Goal: Task Accomplishment & Management: Complete application form

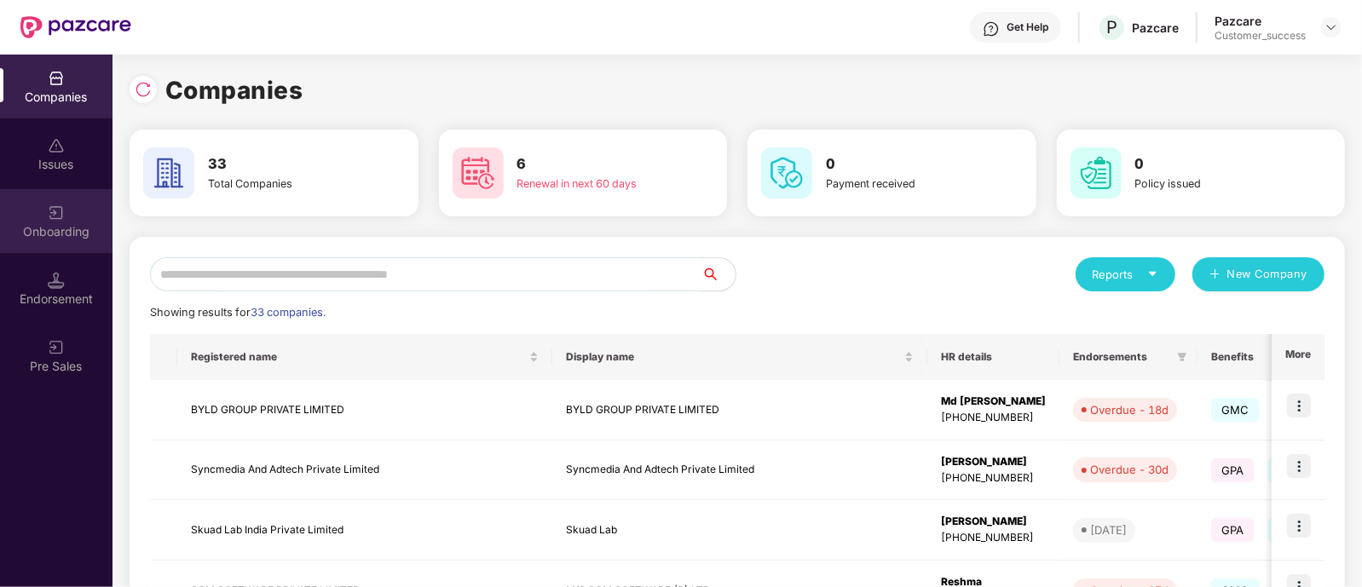
drag, startPoint x: 113, startPoint y: 240, endPoint x: 99, endPoint y: 236, distance: 15.1
click at [99, 236] on div "Onboarding" at bounding box center [56, 221] width 112 height 64
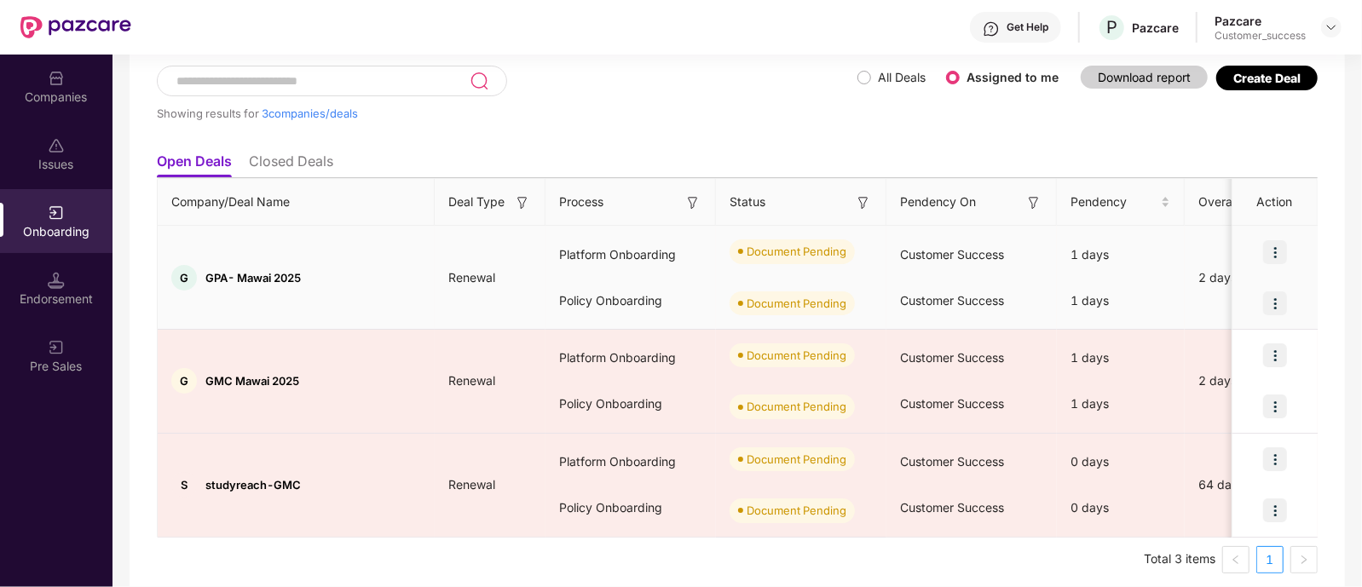
scroll to position [101, 0]
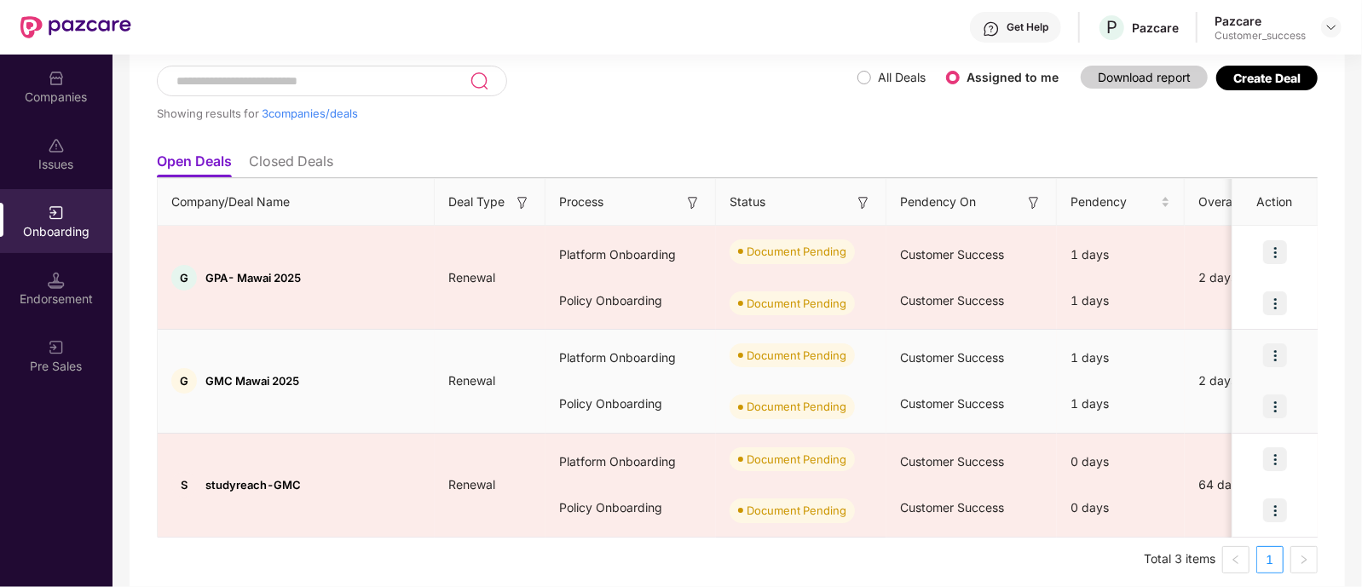
click at [1281, 356] on img at bounding box center [1275, 355] width 24 height 24
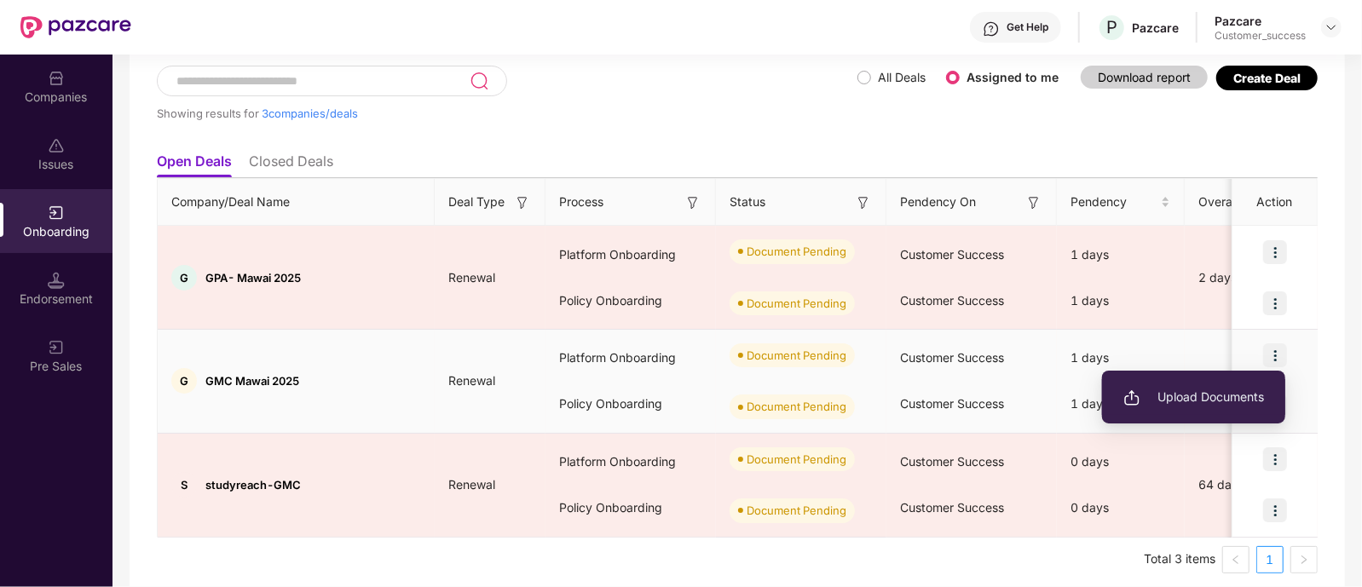
click at [1210, 395] on span "Upload Documents" at bounding box center [1193, 397] width 141 height 19
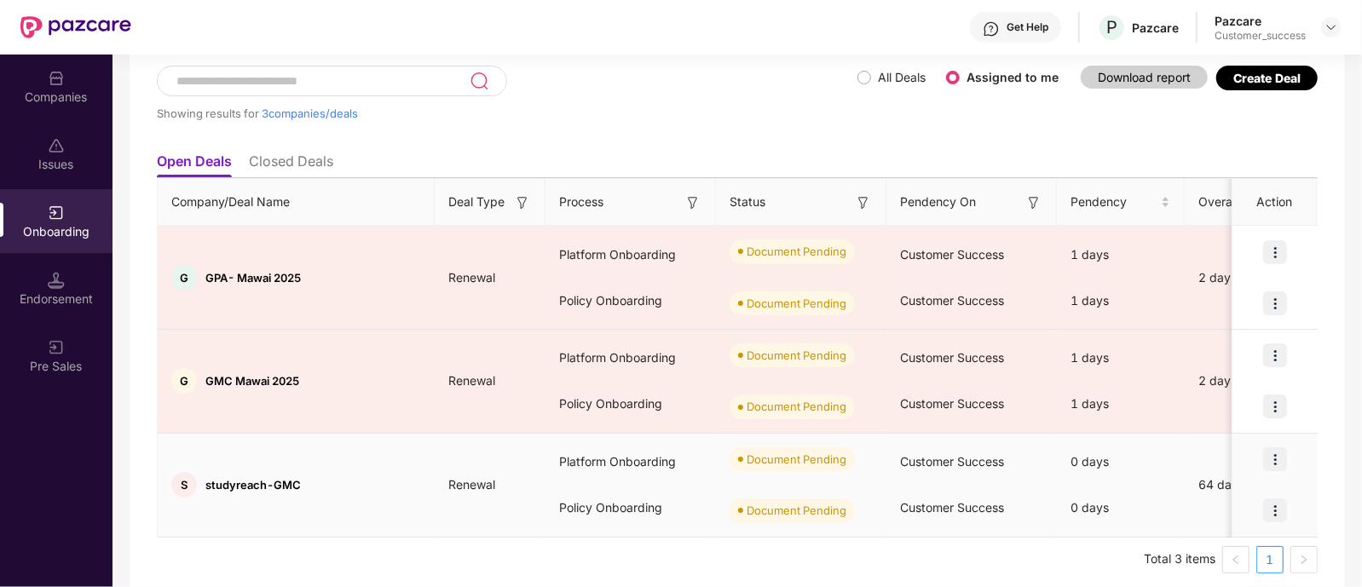
click at [1280, 459] on img at bounding box center [1275, 459] width 24 height 24
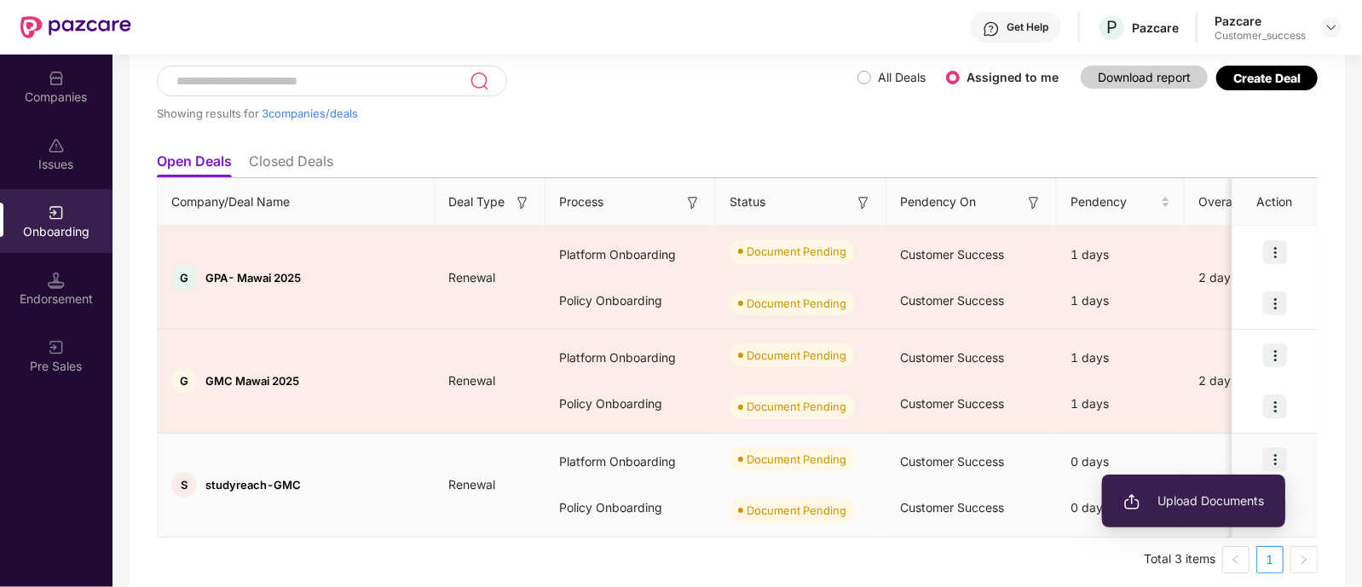
click at [1203, 488] on li "Upload Documents" at bounding box center [1193, 501] width 183 height 36
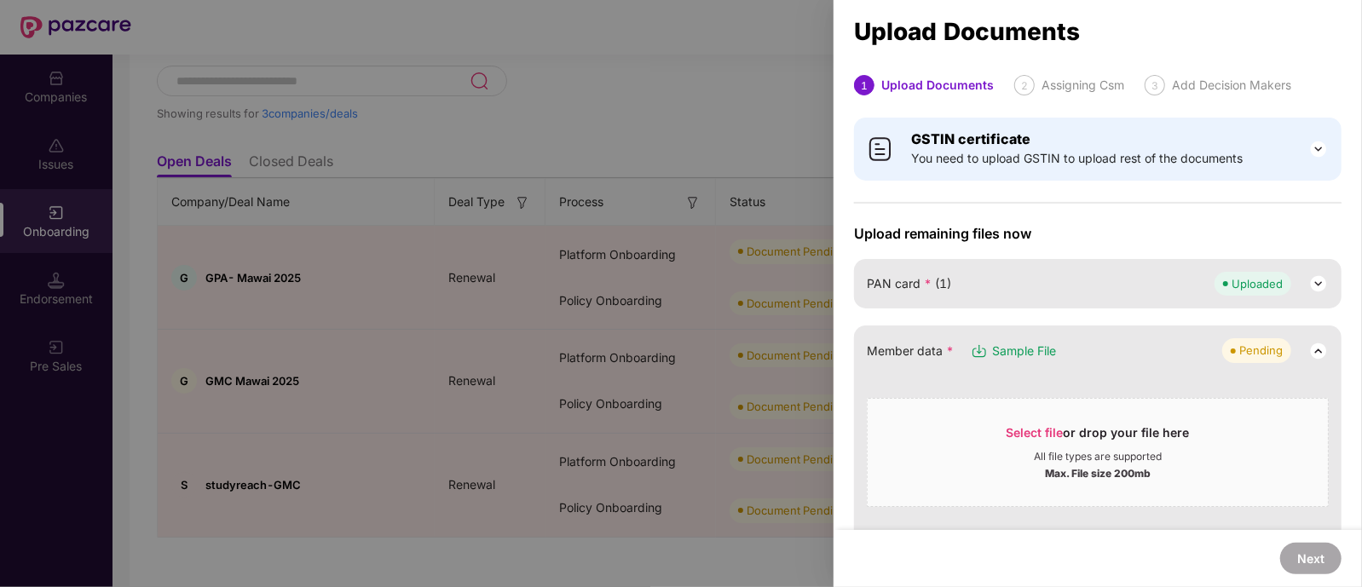
scroll to position [77, 0]
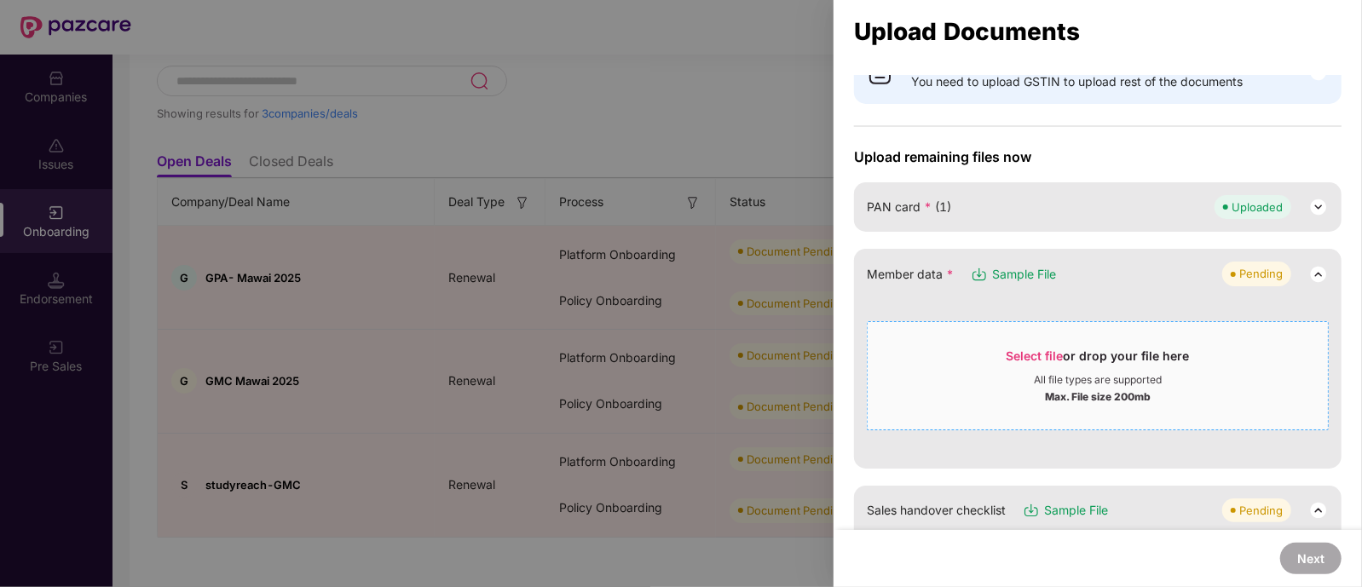
click at [1040, 349] on span "Select file" at bounding box center [1034, 355] width 57 height 14
click at [1004, 265] on span "Sample File" at bounding box center [1024, 274] width 64 height 19
click at [1045, 348] on span "Select file" at bounding box center [1034, 355] width 57 height 14
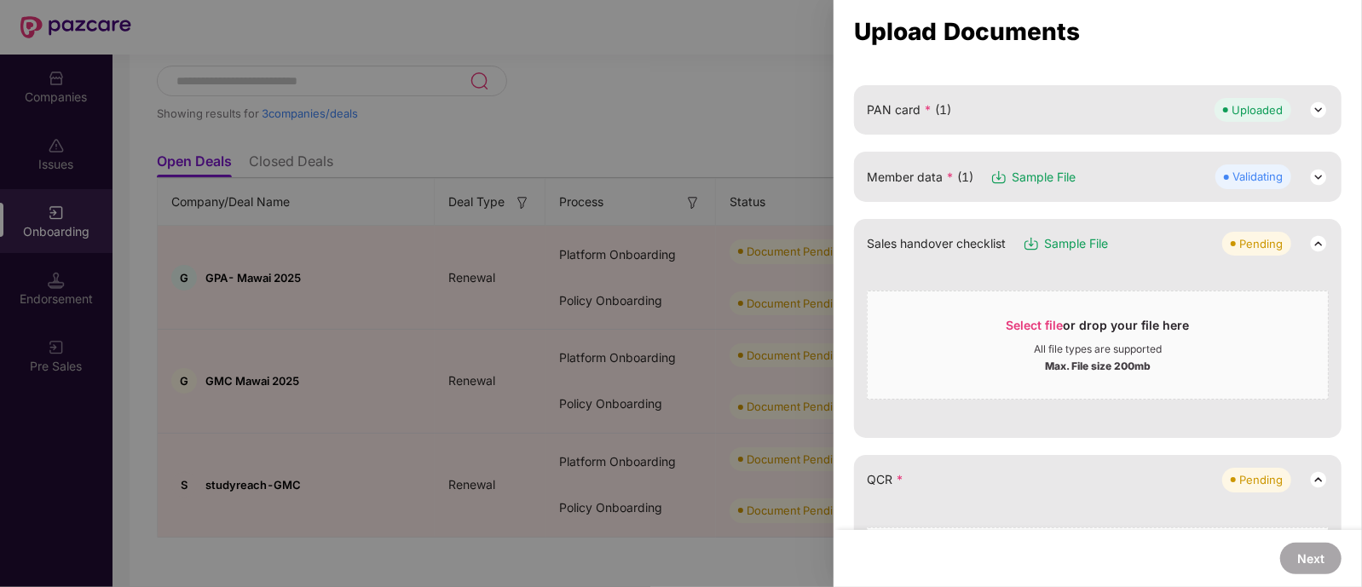
scroll to position [176, 0]
click at [1316, 245] on img at bounding box center [1318, 242] width 20 height 20
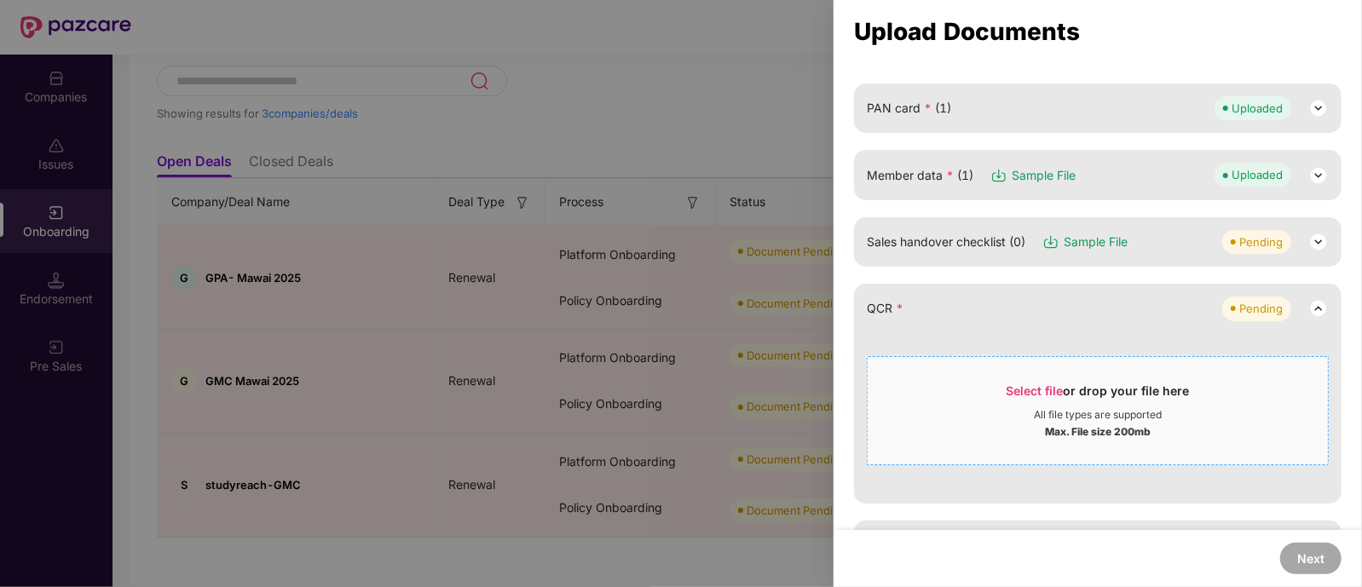
click at [1045, 387] on span "Select file" at bounding box center [1034, 390] width 57 height 14
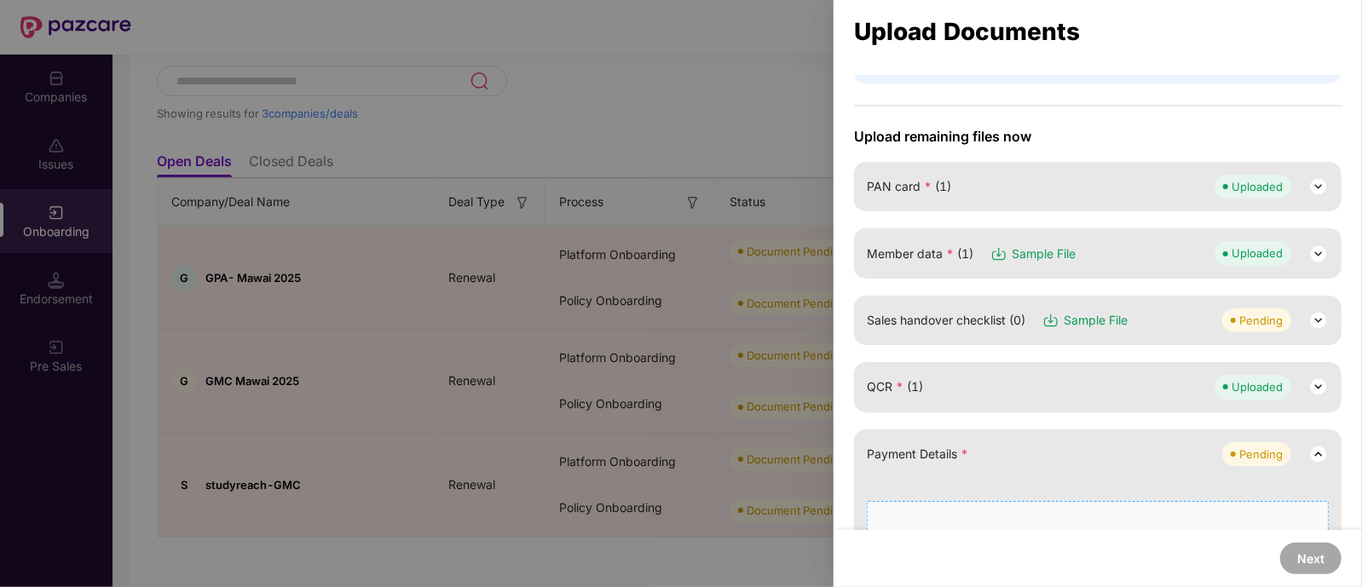
scroll to position [97, 0]
click at [959, 253] on span "Member data * (1)" at bounding box center [920, 254] width 107 height 19
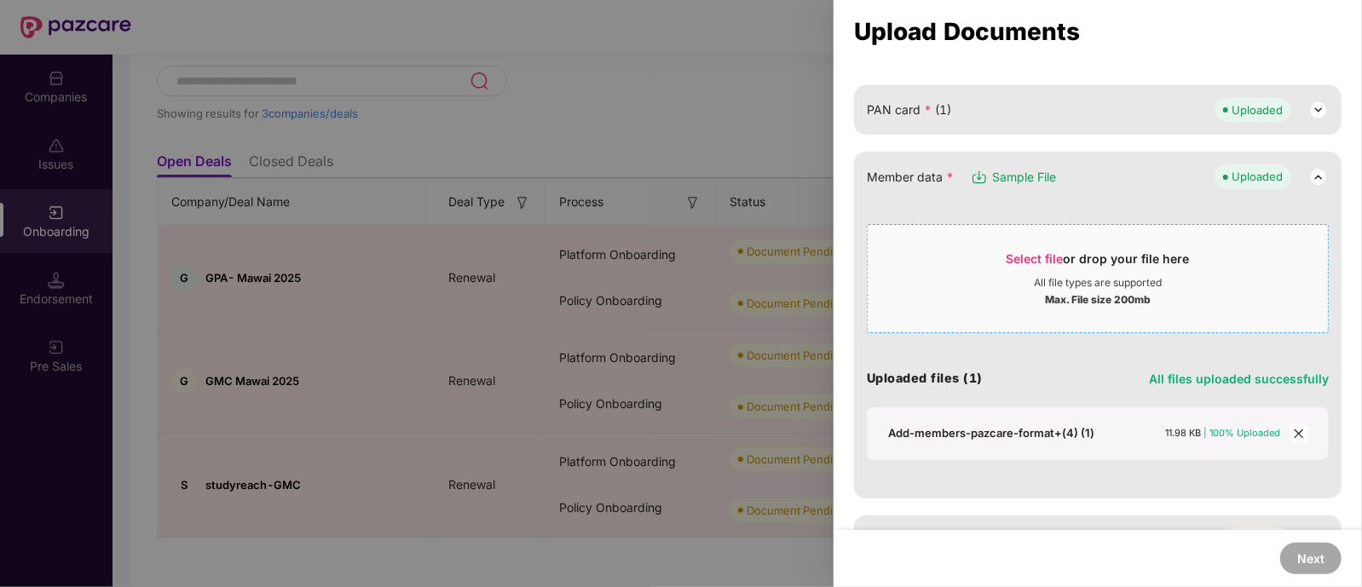
scroll to position [176, 0]
click at [1295, 435] on icon "close" at bounding box center [1299, 432] width 12 height 12
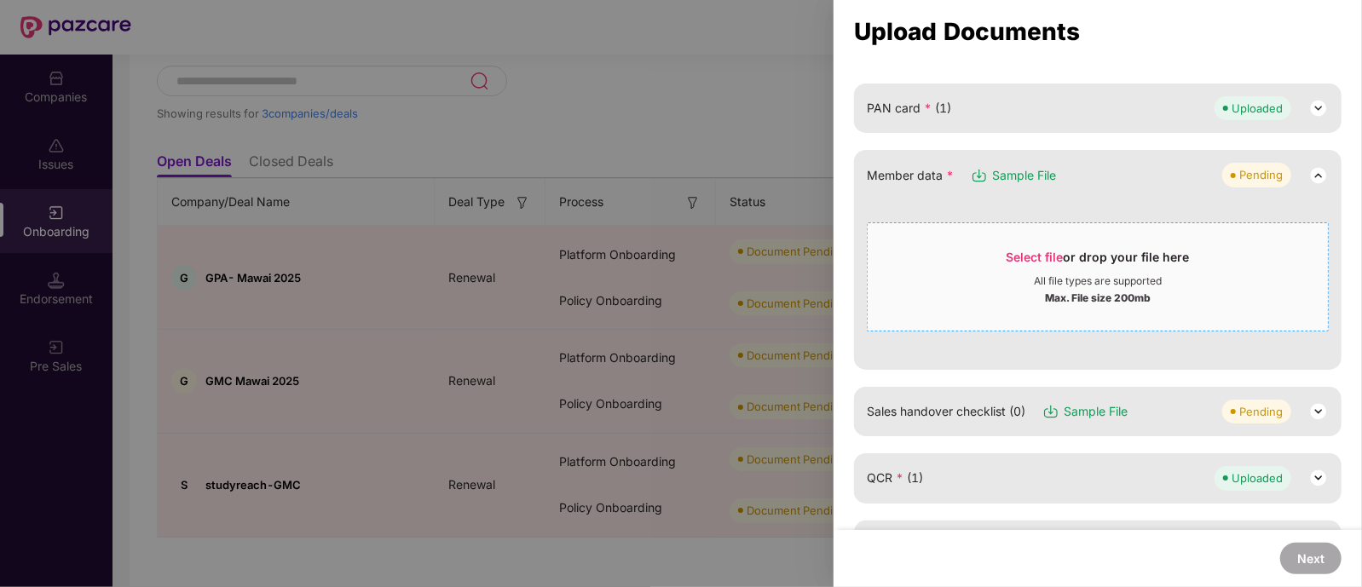
click at [1023, 256] on span "Select file" at bounding box center [1034, 257] width 57 height 14
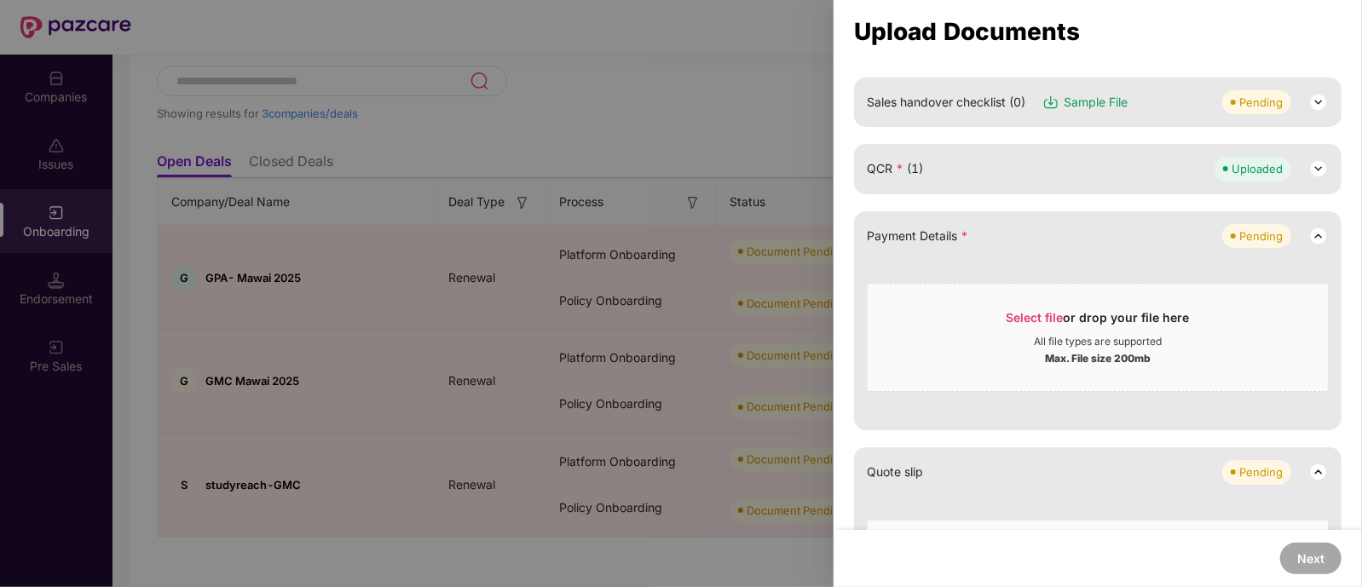
scroll to position [204, 0]
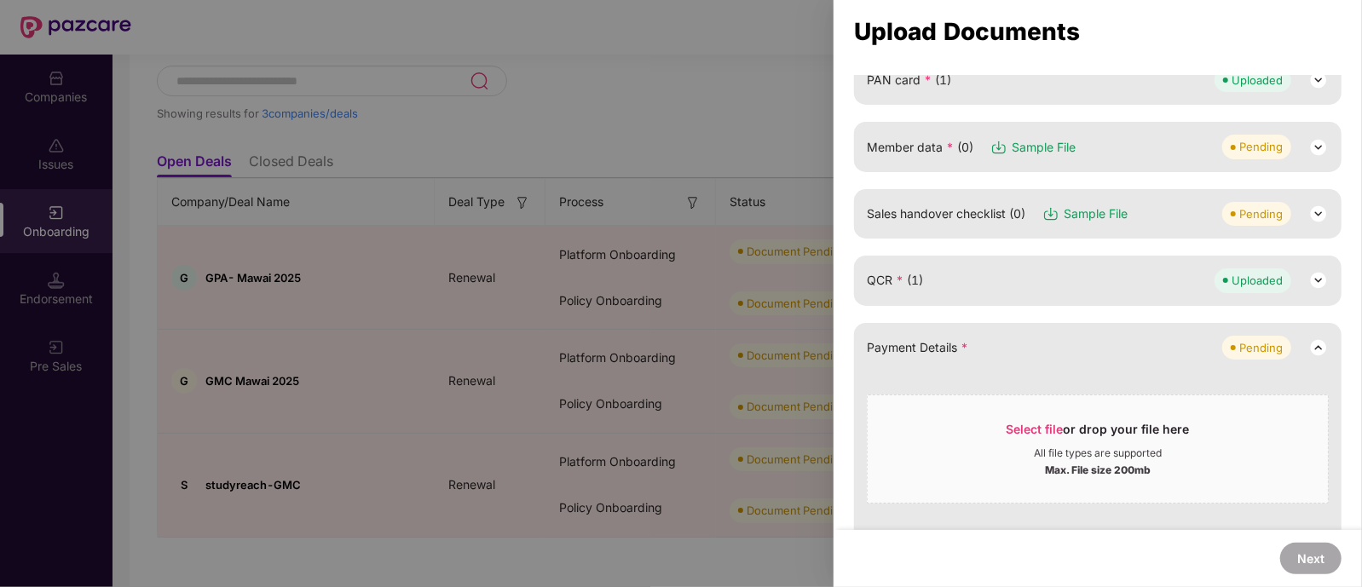
click at [1115, 141] on div "Member data * (0) Sample File Pending" at bounding box center [1098, 147] width 462 height 24
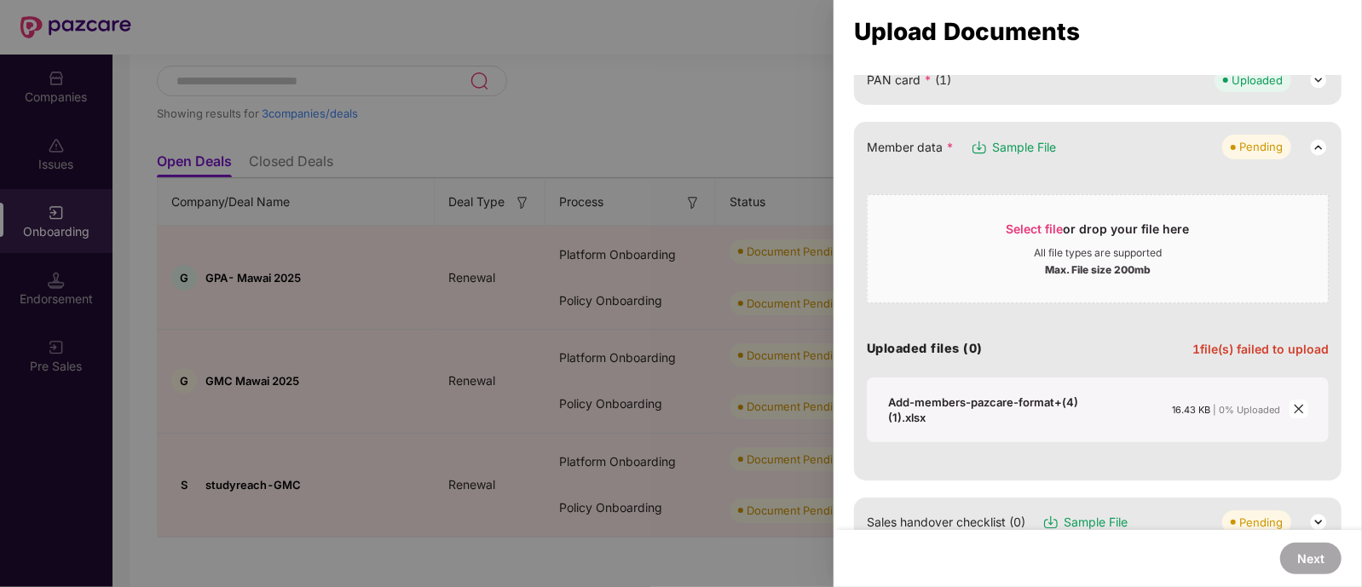
click at [1290, 415] on span "close" at bounding box center [1298, 409] width 19 height 19
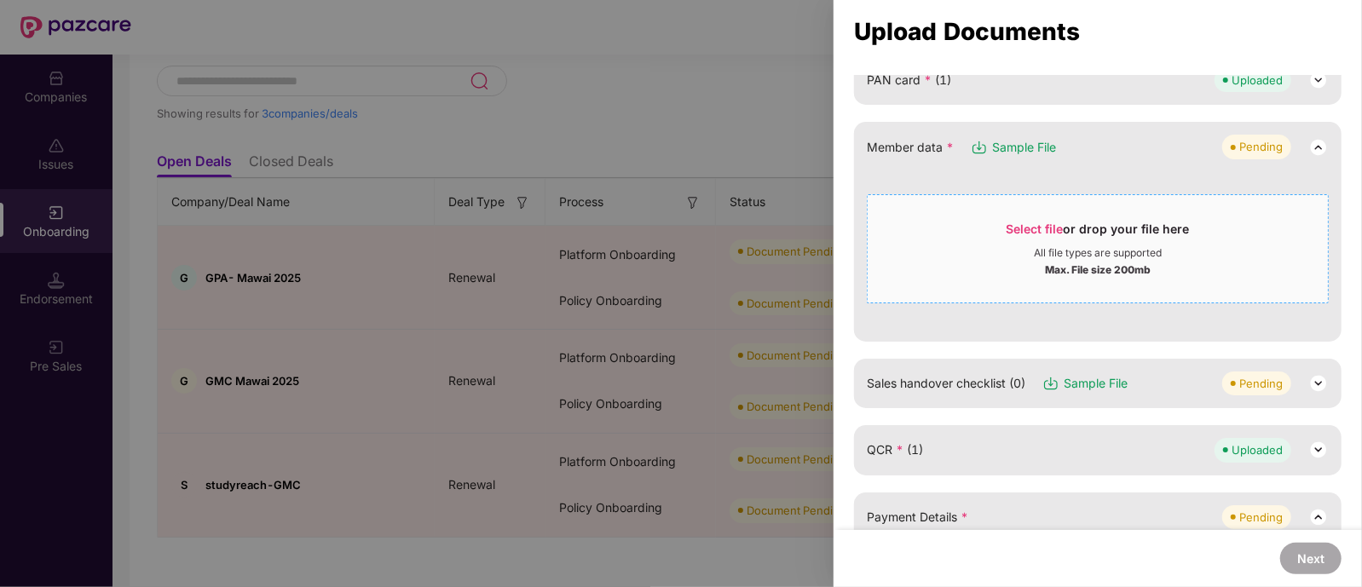
click at [1085, 216] on span "Select file or drop your file here All file types are supported Max. File size …" at bounding box center [1097, 249] width 460 height 82
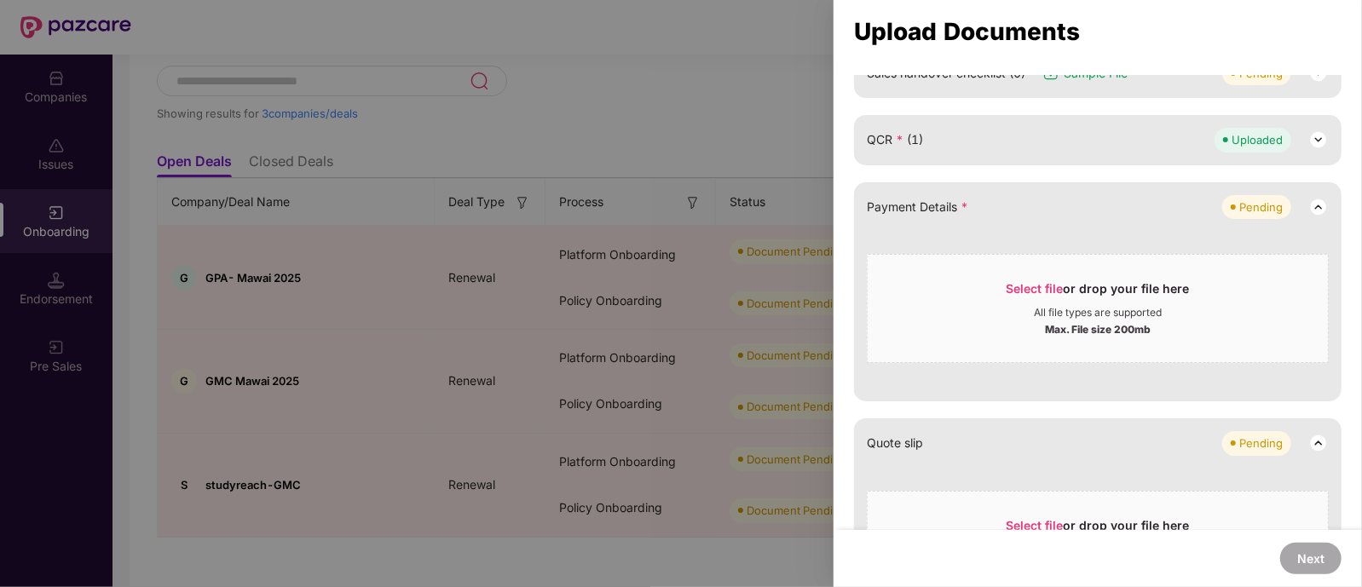
scroll to position [346, 0]
click at [1045, 306] on div "All file types are supported" at bounding box center [1098, 311] width 128 height 14
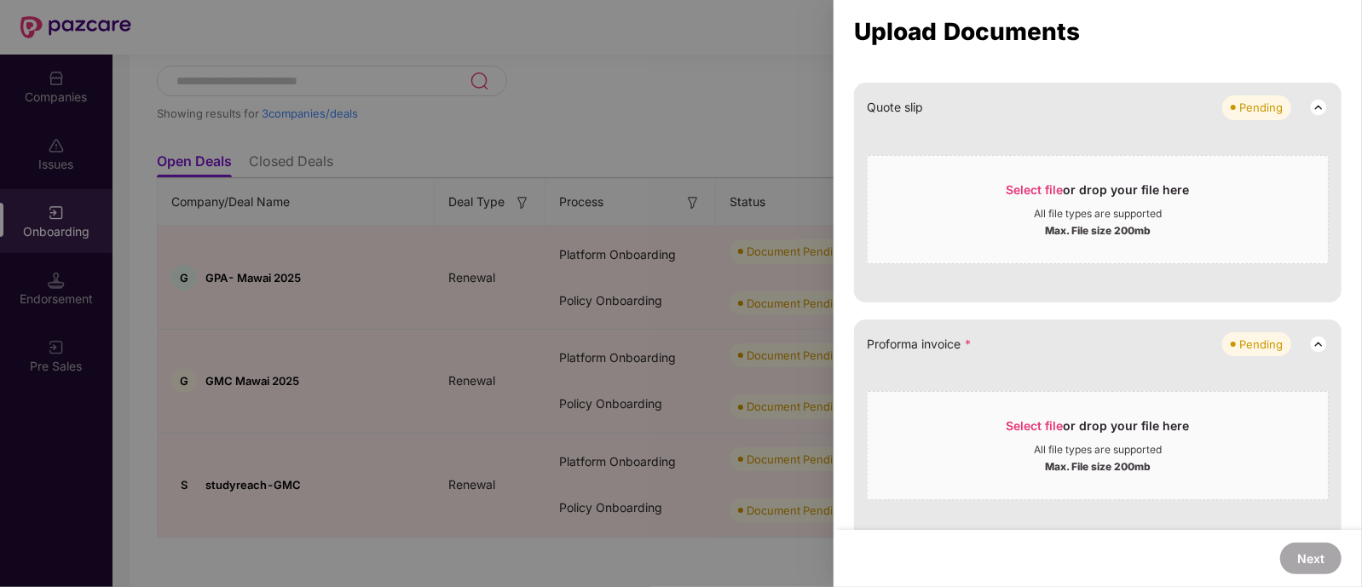
scroll to position [550, 0]
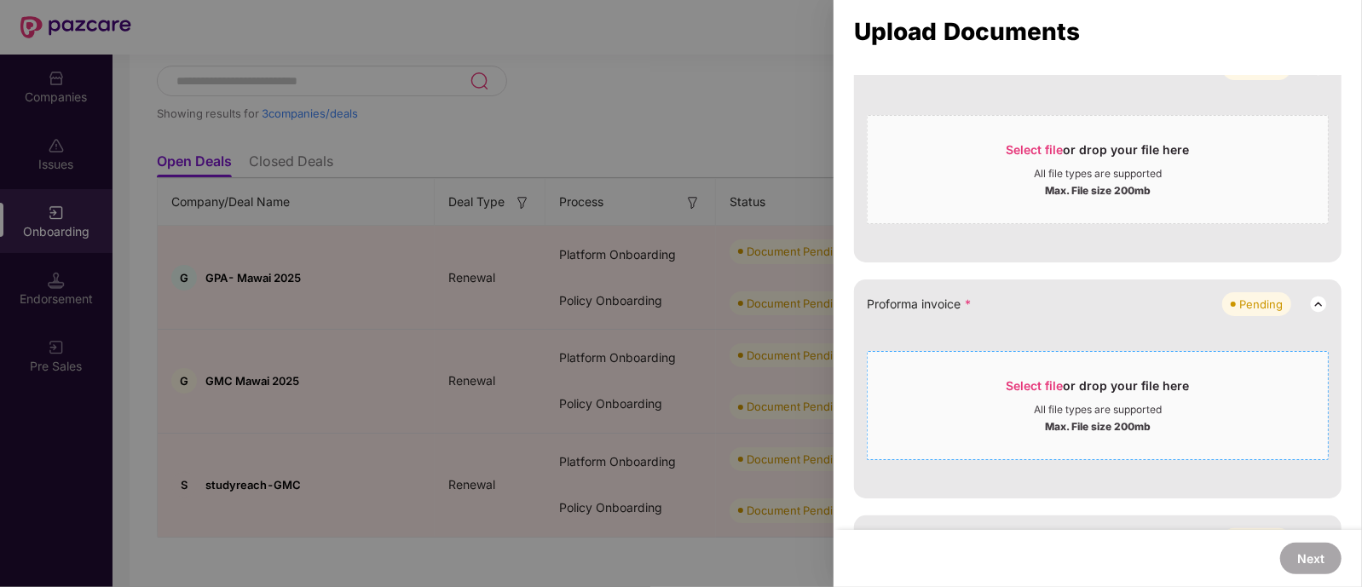
click at [1097, 372] on span "Select file or drop your file here All file types are supported Max. File size …" at bounding box center [1097, 406] width 460 height 82
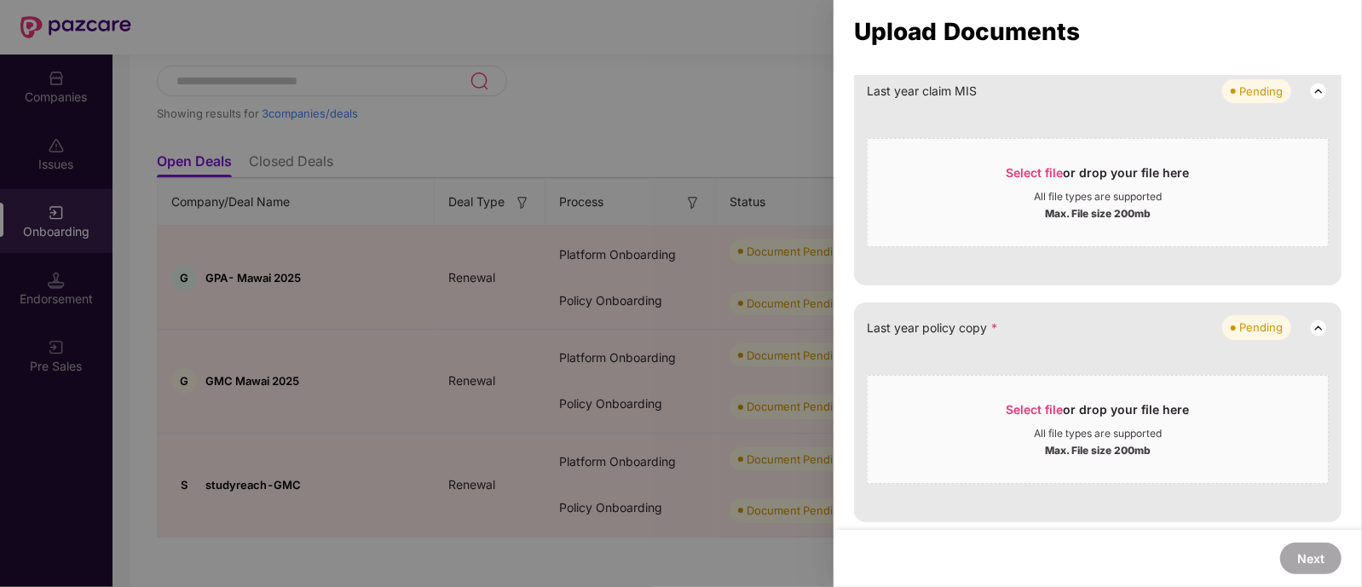
scroll to position [830, 0]
click at [1057, 427] on div "All file types are supported" at bounding box center [1098, 434] width 128 height 14
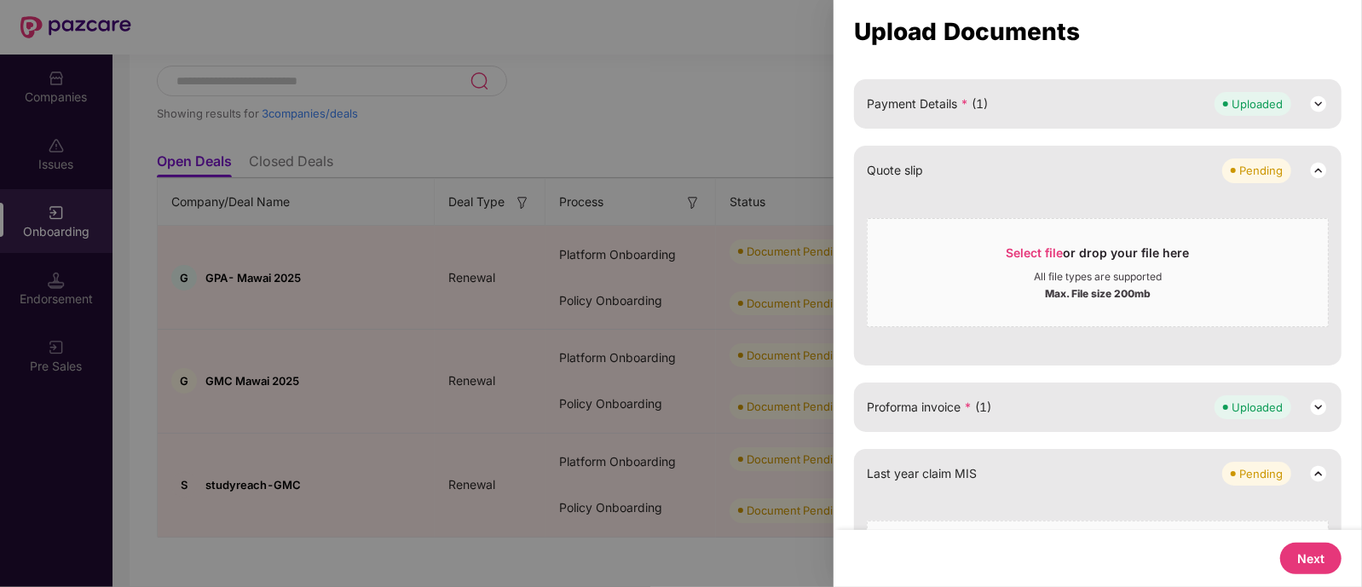
scroll to position [443, 0]
click at [1320, 564] on button "Next" at bounding box center [1310, 559] width 61 height 32
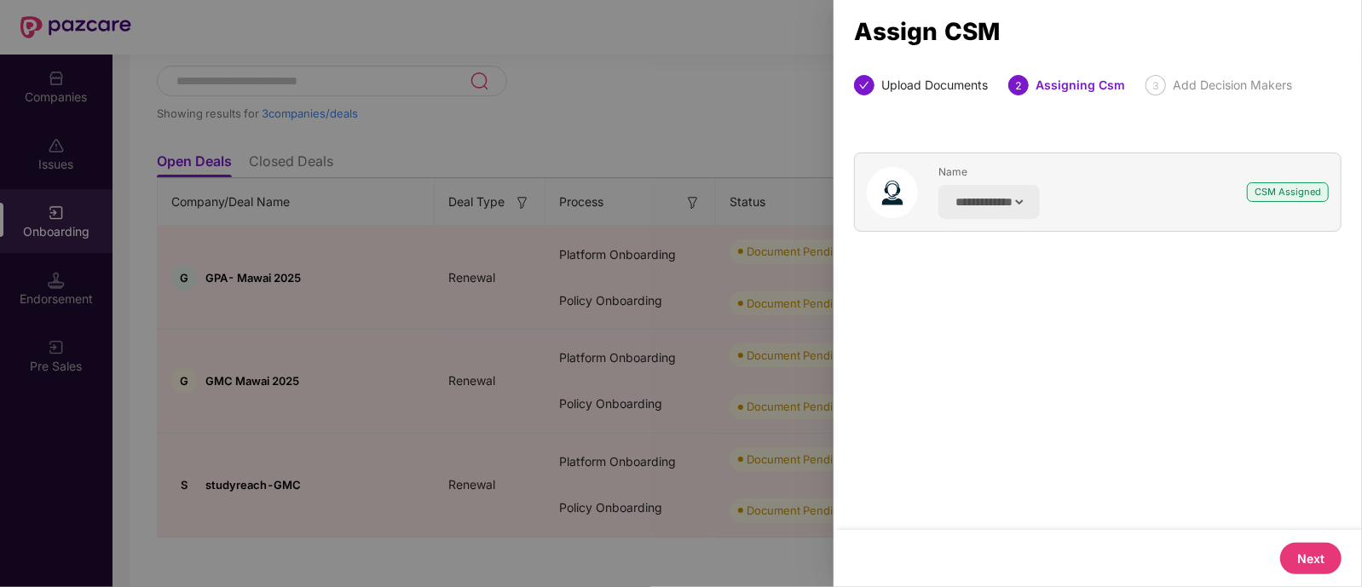
scroll to position [0, 0]
click at [1310, 551] on button "Next" at bounding box center [1310, 559] width 61 height 32
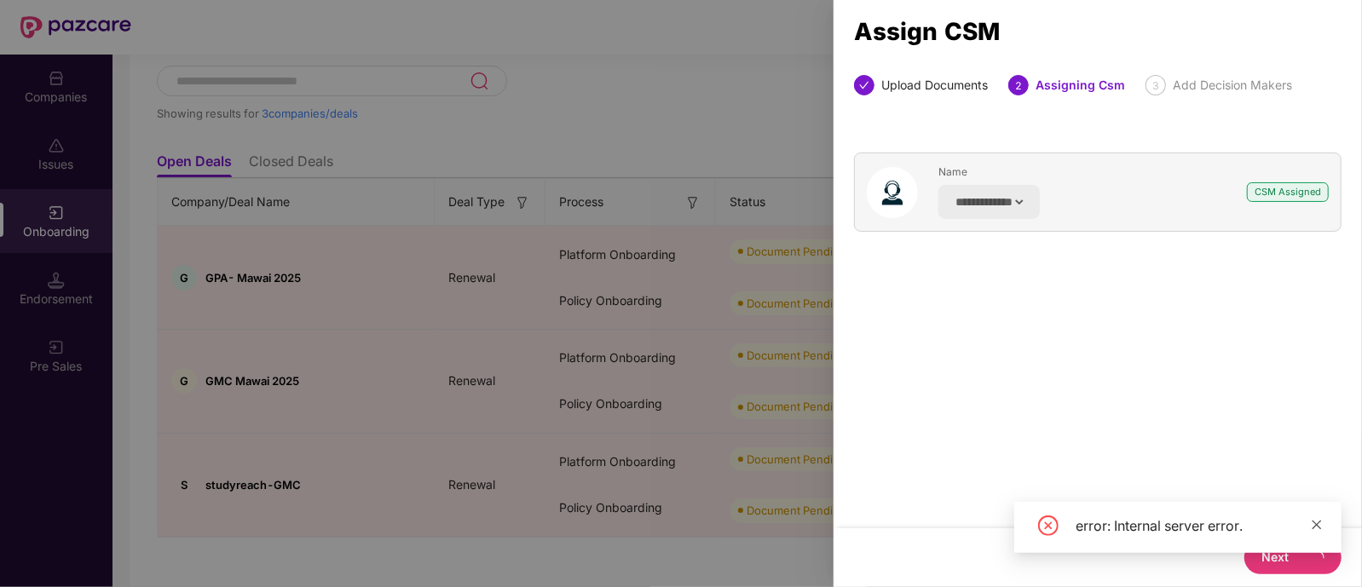
click at [1321, 526] on icon "close" at bounding box center [1316, 525] width 12 height 12
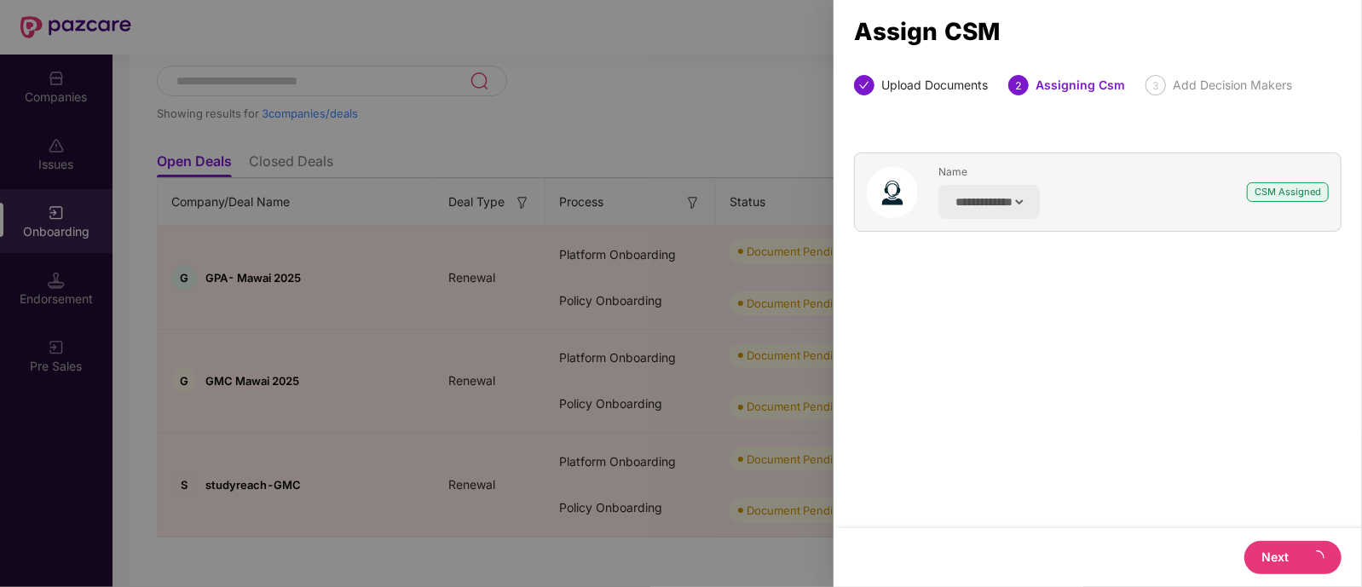
click at [1288, 557] on button "Next" at bounding box center [1292, 557] width 97 height 33
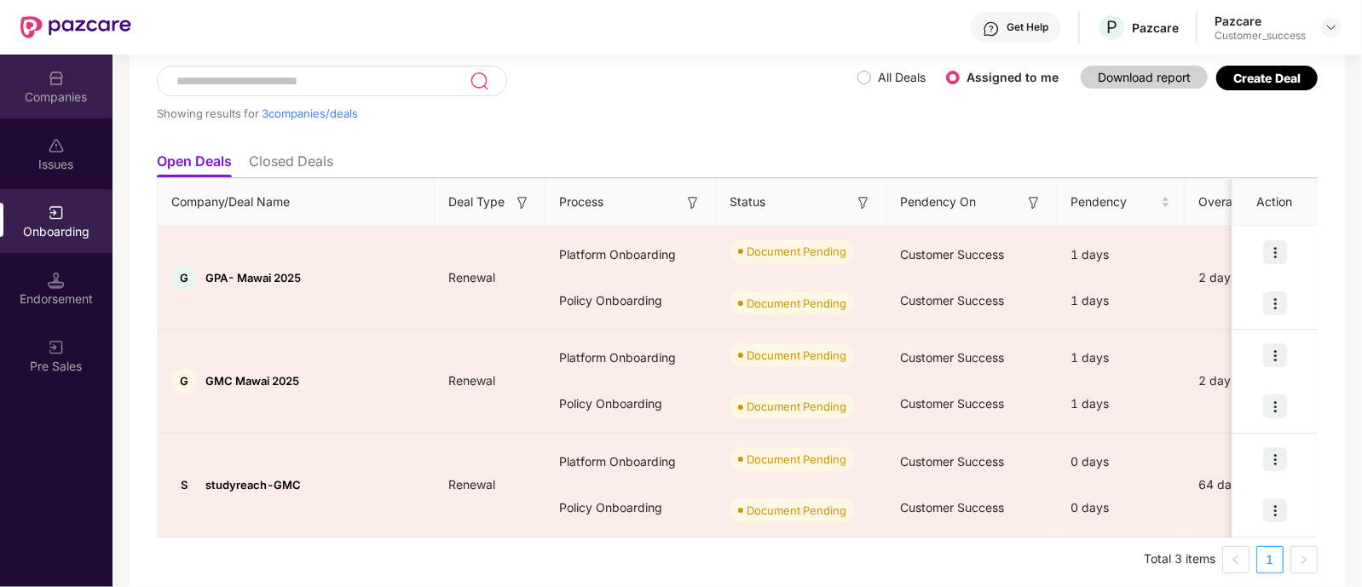
click at [33, 100] on div "Companies" at bounding box center [56, 97] width 112 height 17
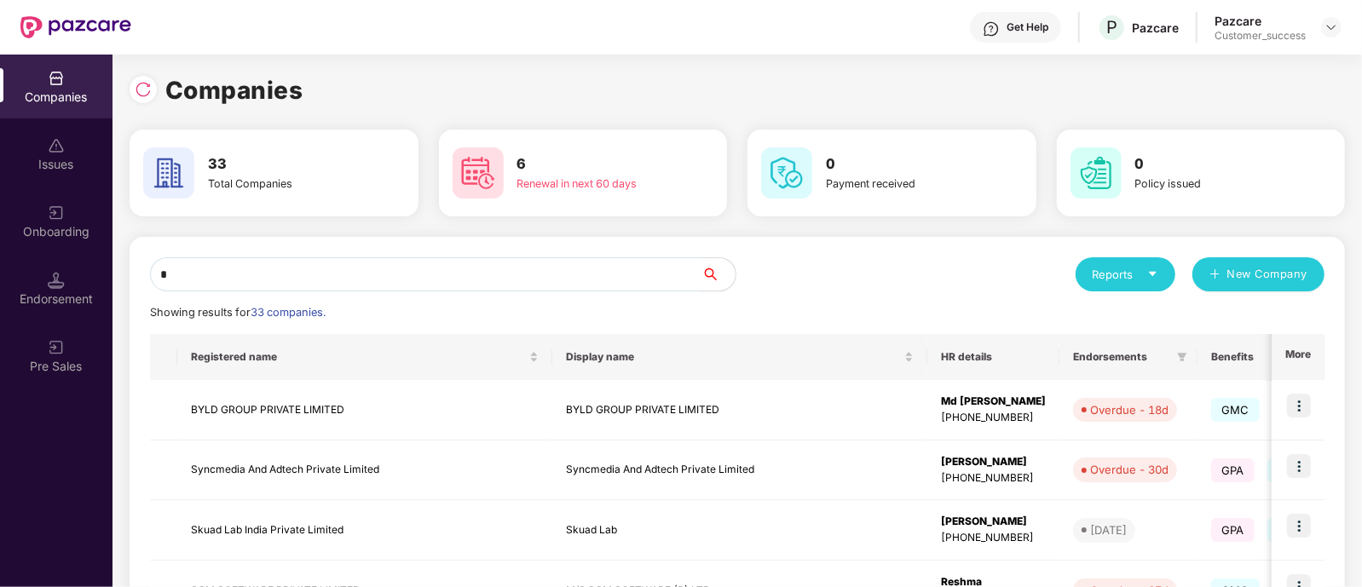
click at [278, 275] on input "*" at bounding box center [425, 274] width 551 height 34
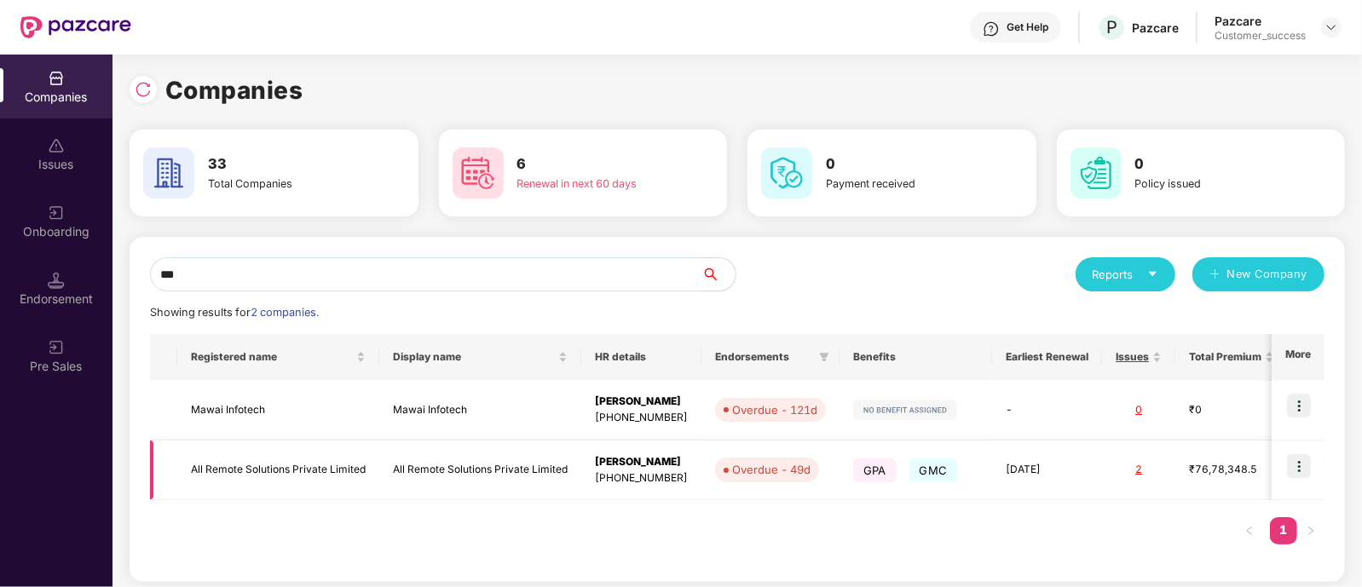
type input "***"
click at [1305, 468] on img at bounding box center [1299, 466] width 24 height 24
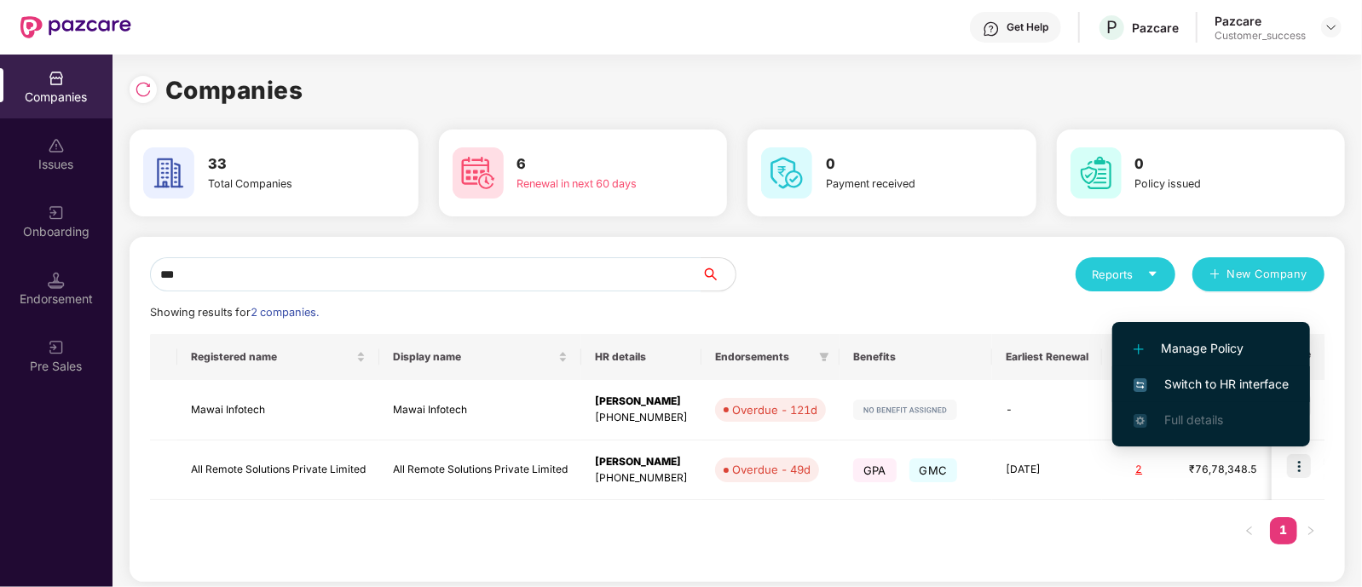
click at [1183, 389] on span "Switch to HR interface" at bounding box center [1210, 384] width 155 height 19
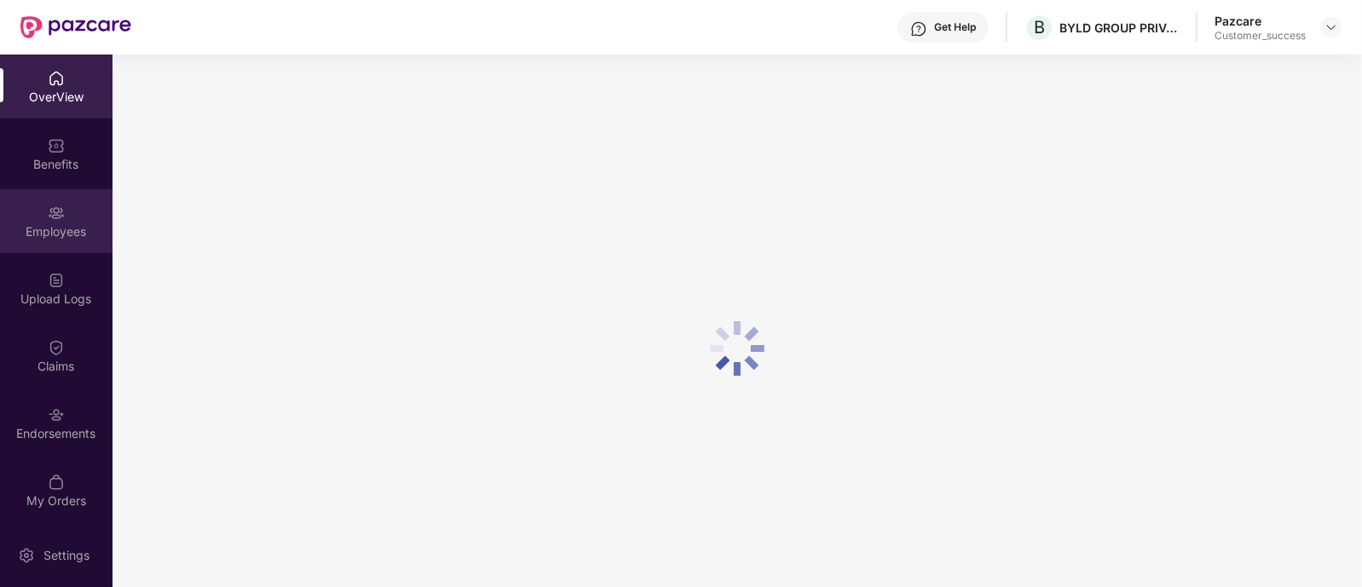
click at [66, 218] on div "Employees" at bounding box center [56, 221] width 112 height 64
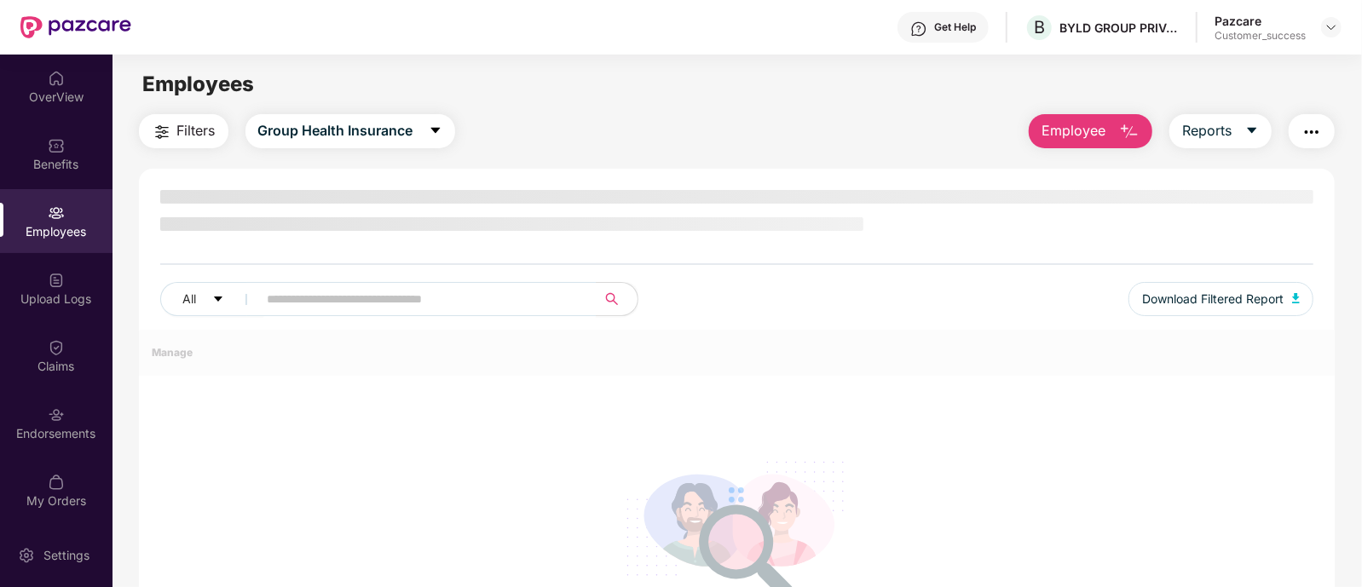
click at [67, 218] on div "Employees" at bounding box center [56, 221] width 112 height 64
click at [268, 293] on input "text" at bounding box center [421, 299] width 306 height 26
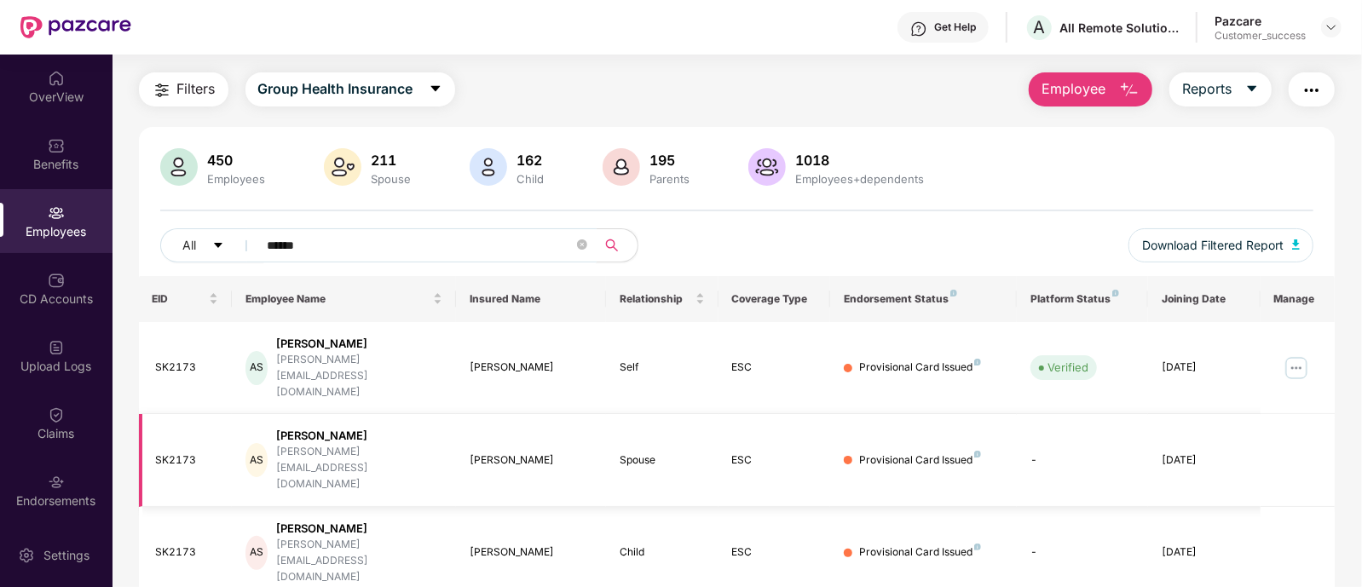
scroll to position [55, 0]
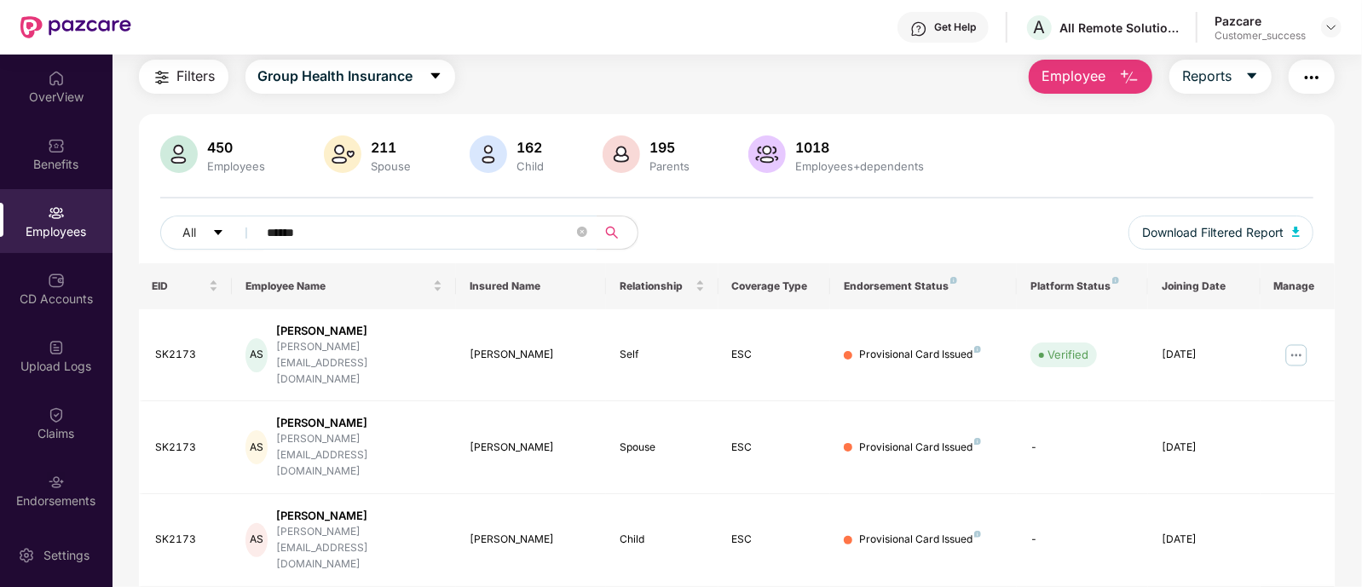
type input "******"
